Goal: Check status: Check status

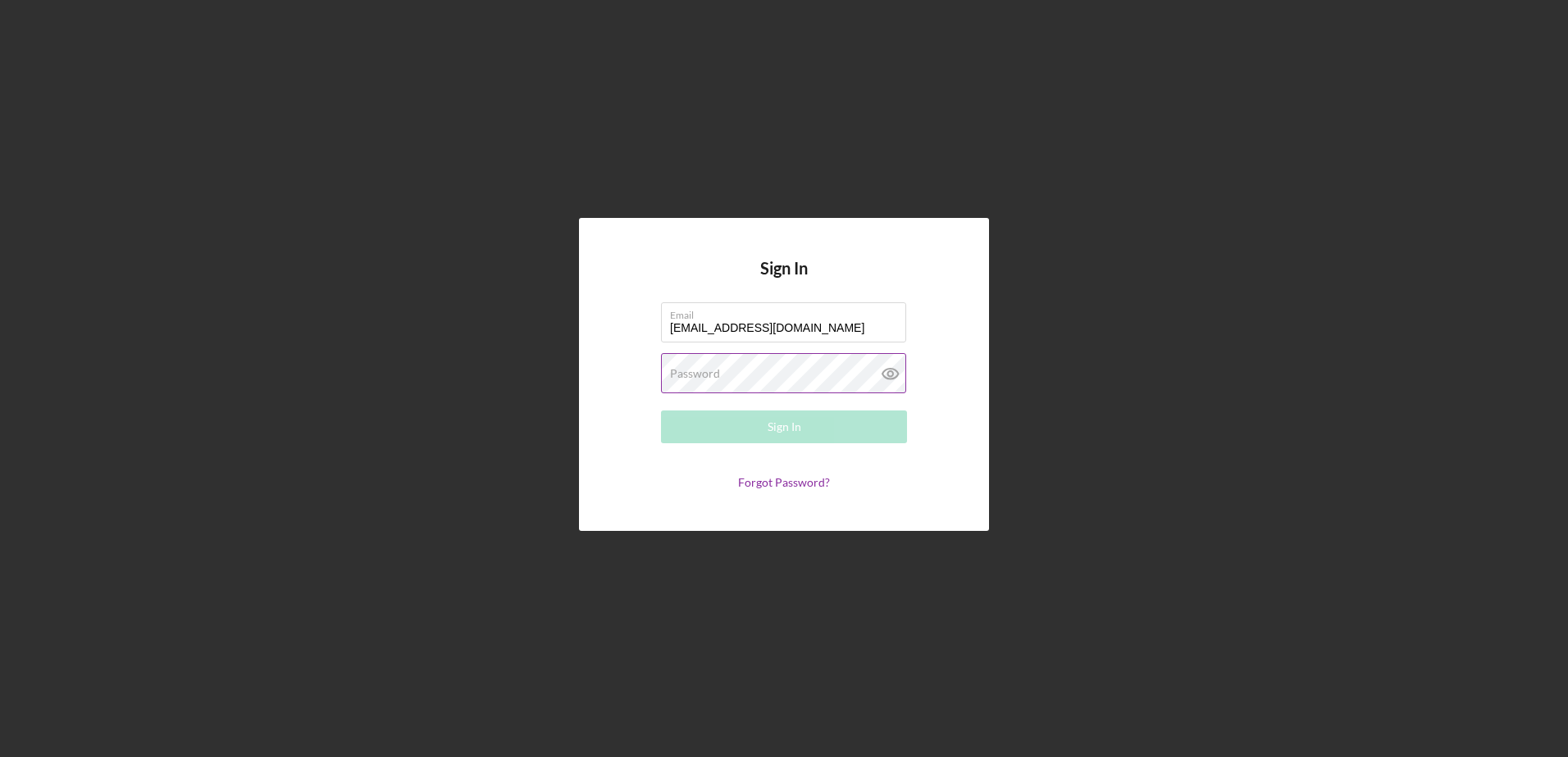
type input "donaldsumners@yahoo.com"
click at [688, 378] on label "Password" at bounding box center [695, 374] width 50 height 13
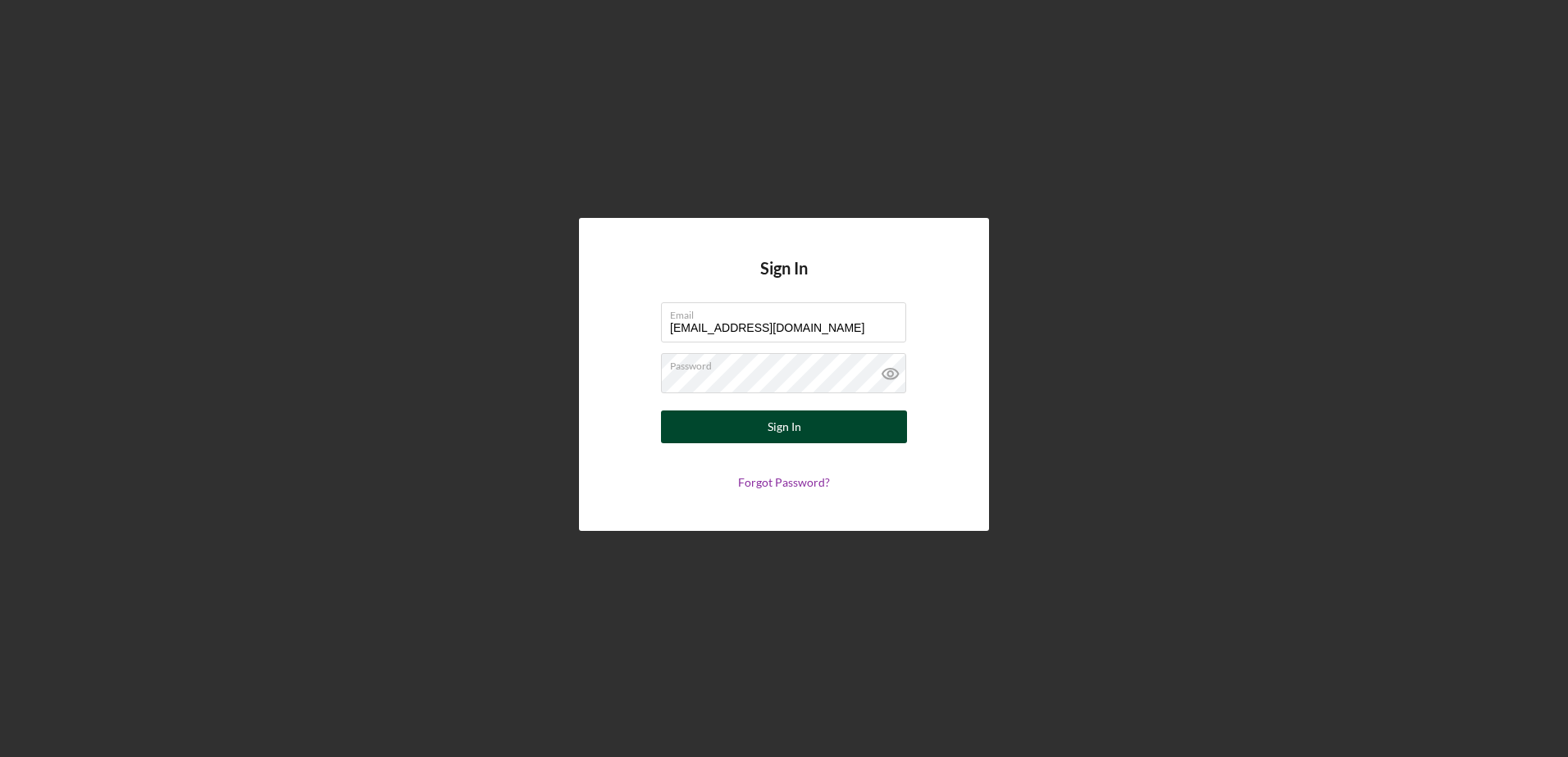
click at [775, 435] on div "Sign In" at bounding box center [784, 427] width 34 height 33
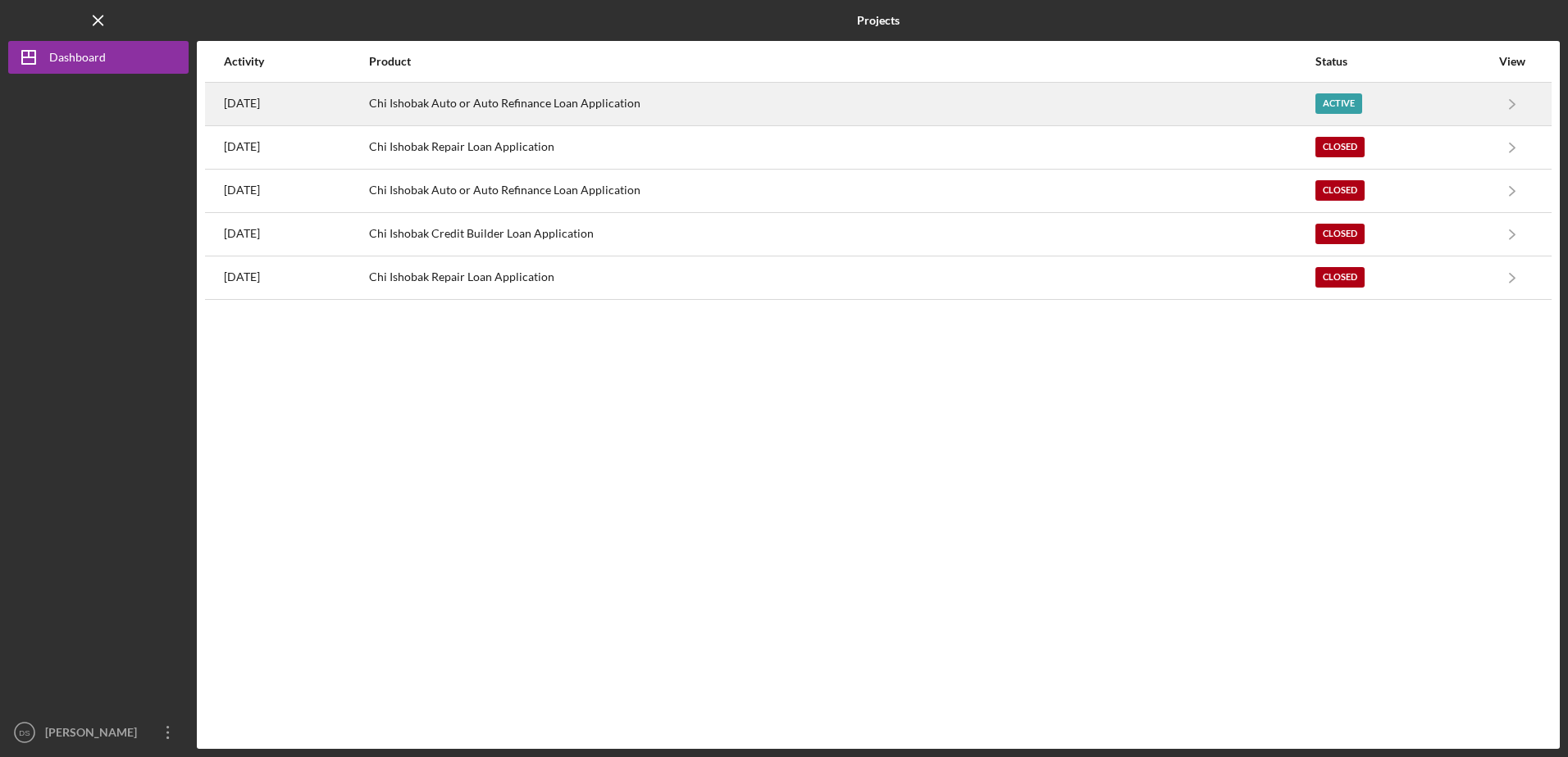
click at [662, 101] on div "Chi Ishobak Auto or Auto Refinance Loan Application" at bounding box center [841, 103] width 945 height 41
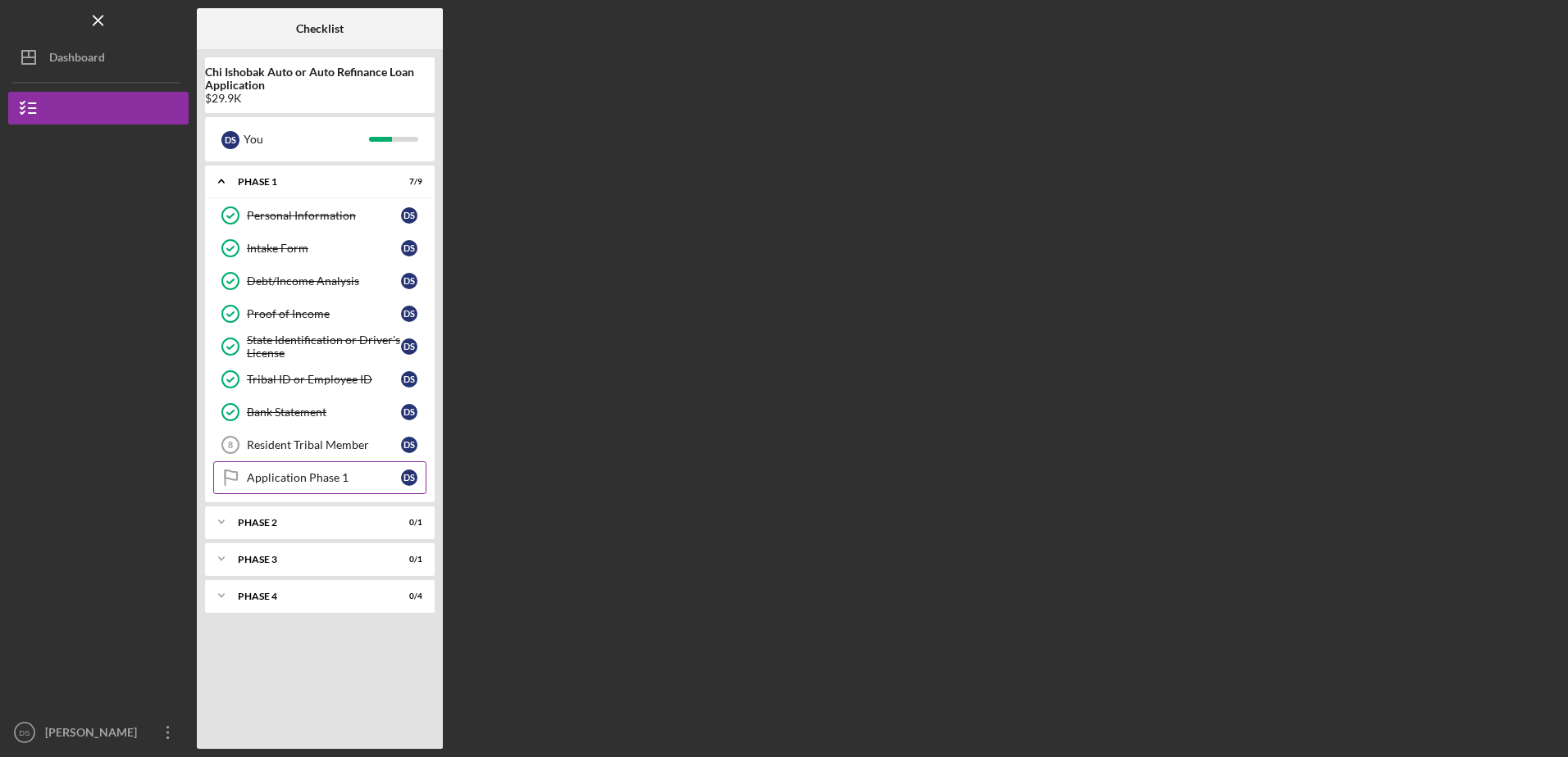
click at [263, 473] on div "Application Phase 1" at bounding box center [323, 478] width 154 height 13
